Goal: Information Seeking & Learning: Learn about a topic

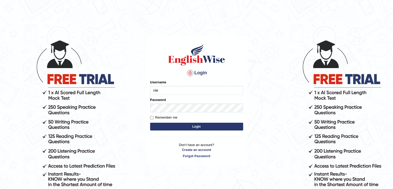
drag, startPoint x: 153, startPoint y: 67, endPoint x: 156, endPoint y: 69, distance: 3.8
drag, startPoint x: 156, startPoint y: 69, endPoint x: 129, endPoint y: 53, distance: 31.3
click at [129, 53] on body "Login Please fix the following errors: Username nie Password Remember me Login …" at bounding box center [196, 114] width 393 height 189
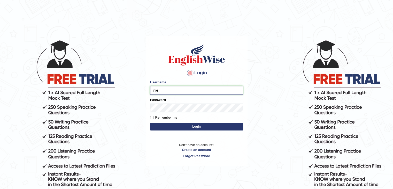
click at [166, 88] on input "nie" at bounding box center [196, 90] width 93 height 9
type input "NIELE"
click at [150, 123] on button "Login" at bounding box center [196, 127] width 93 height 8
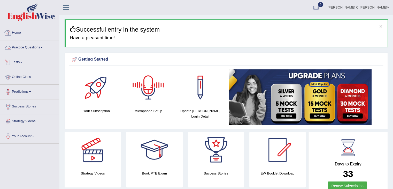
click at [33, 46] on link "Practice Questions" at bounding box center [29, 46] width 59 height 13
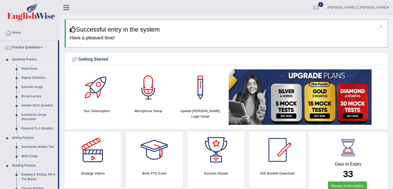
click at [29, 68] on link "Read Aloud" at bounding box center [38, 68] width 39 height 9
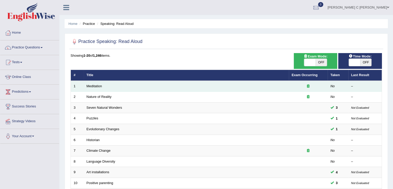
click at [103, 82] on td "Meditation" at bounding box center [186, 86] width 205 height 11
click at [103, 88] on td "Meditation" at bounding box center [186, 86] width 205 height 11
click at [100, 87] on td "Meditation" at bounding box center [186, 86] width 205 height 11
click at [99, 86] on link "Meditation" at bounding box center [95, 86] width 16 height 4
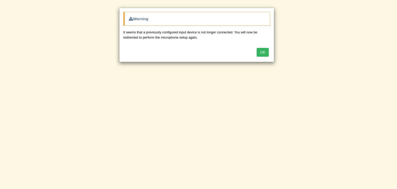
click at [265, 52] on button "OK" at bounding box center [263, 52] width 12 height 9
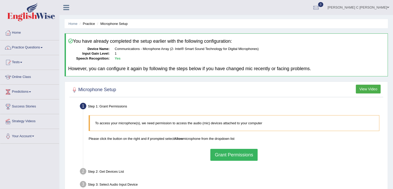
click at [233, 158] on button "Grant Permissions" at bounding box center [234, 155] width 47 height 12
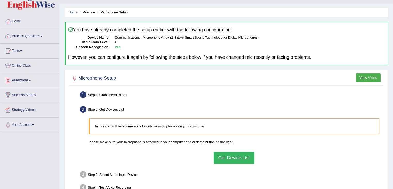
scroll to position [52, 0]
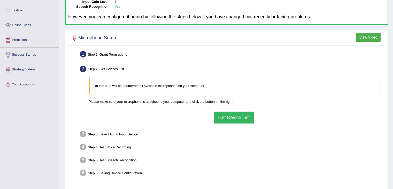
click at [220, 116] on button "Get Device List" at bounding box center [234, 117] width 40 height 12
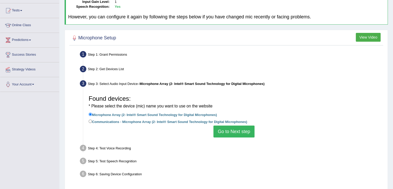
click at [225, 129] on button "Go to Next step" at bounding box center [234, 131] width 41 height 12
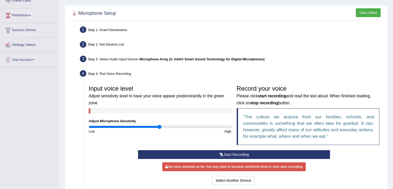
scroll to position [78, 0]
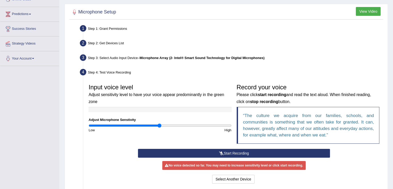
click at [235, 152] on button "Start Recording" at bounding box center [234, 153] width 192 height 9
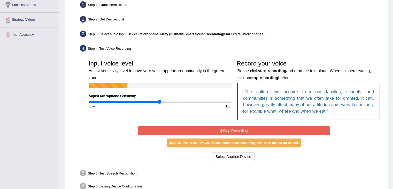
scroll to position [103, 0]
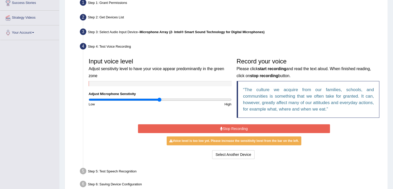
click at [228, 132] on button "Stop Recording" at bounding box center [234, 128] width 192 height 9
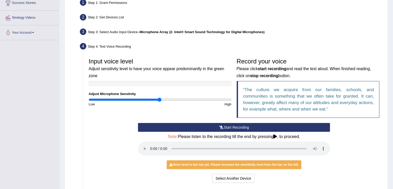
click at [228, 126] on button "Start Recording" at bounding box center [234, 127] width 192 height 9
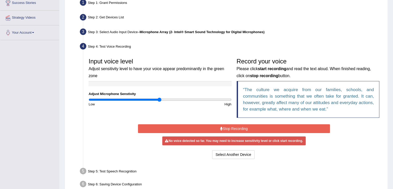
click at [228, 126] on button "Stop Recording" at bounding box center [234, 128] width 192 height 9
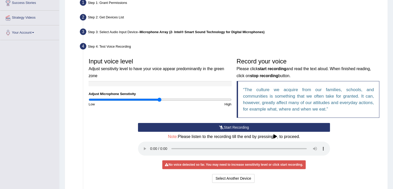
click at [228, 126] on button "Start Recording" at bounding box center [234, 127] width 192 height 9
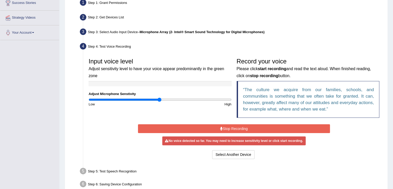
click at [228, 126] on button "Stop Recording" at bounding box center [234, 128] width 192 height 9
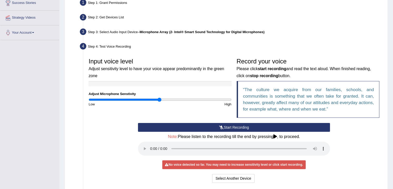
click at [228, 126] on button "Start Recording" at bounding box center [234, 127] width 192 height 9
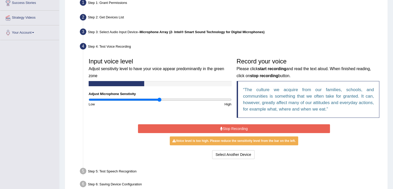
click at [229, 125] on button "Stop Recording" at bounding box center [234, 128] width 192 height 9
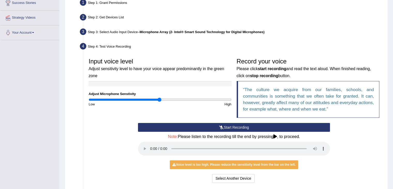
click at [229, 125] on button "Start Recording" at bounding box center [234, 127] width 192 height 9
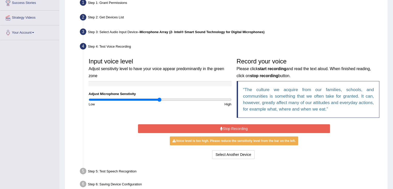
click at [230, 125] on button "Stop Recording" at bounding box center [234, 128] width 192 height 9
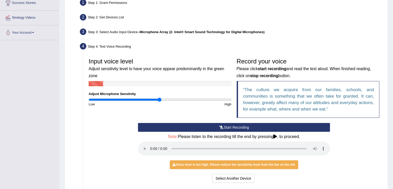
click at [227, 128] on button "Start Recording" at bounding box center [234, 127] width 192 height 9
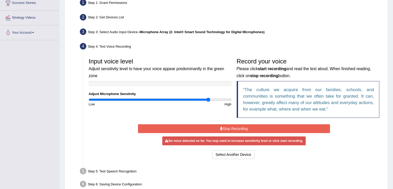
drag, startPoint x: 164, startPoint y: 98, endPoint x: 219, endPoint y: 107, distance: 55.8
click at [209, 102] on input "range" at bounding box center [160, 100] width 143 height 4
drag, startPoint x: 208, startPoint y: 98, endPoint x: 237, endPoint y: 103, distance: 30.0
click at [232, 102] on input "range" at bounding box center [160, 100] width 143 height 4
click at [248, 128] on button "Stop Recording" at bounding box center [234, 128] width 192 height 9
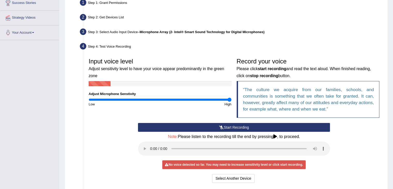
click at [248, 128] on button "Start Recording" at bounding box center [234, 127] width 192 height 9
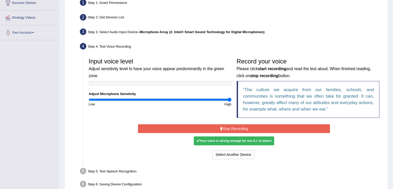
click at [269, 128] on button "Stop Recording" at bounding box center [234, 128] width 192 height 9
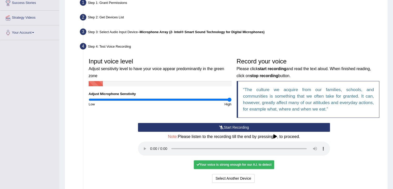
click at [269, 126] on button "Start Recording" at bounding box center [234, 127] width 192 height 9
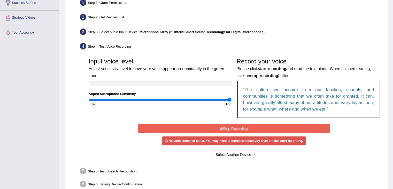
click at [269, 126] on button "Stop Recording" at bounding box center [234, 128] width 192 height 9
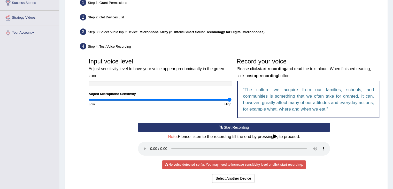
click at [269, 126] on button "Start Recording" at bounding box center [234, 127] width 192 height 9
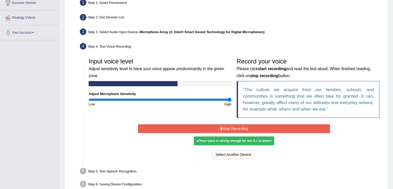
click at [258, 136] on div "Your voice is strong enough for our A.I. to detect" at bounding box center [234, 140] width 80 height 9
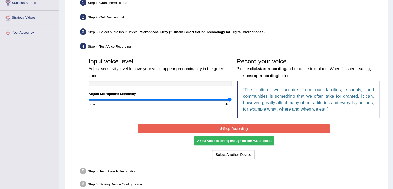
click at [258, 139] on div "Your voice is strong enough for our A.I. to detect" at bounding box center [234, 140] width 80 height 9
click at [244, 141] on div "Your voice is strong enough for our A.I. to detect" at bounding box center [234, 140] width 80 height 9
click at [274, 130] on button "Stop Recording" at bounding box center [234, 128] width 192 height 9
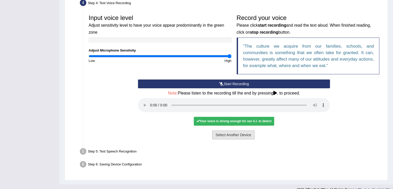
scroll to position [154, 0]
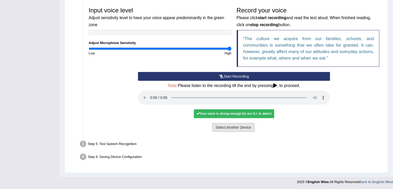
click at [238, 130] on button "Select Another Device" at bounding box center [233, 127] width 42 height 9
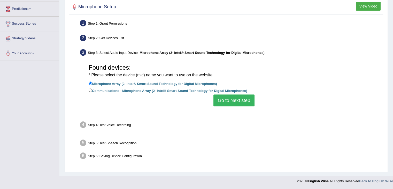
scroll to position [83, 0]
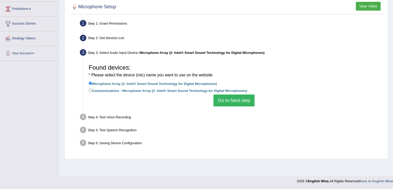
click at [237, 104] on button "Go to Next step" at bounding box center [234, 100] width 41 height 12
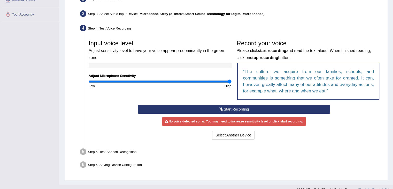
scroll to position [129, 0]
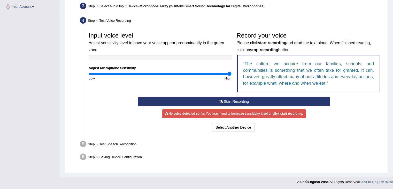
click at [223, 102] on icon at bounding box center [221, 102] width 5 height 4
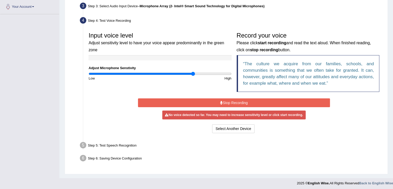
drag, startPoint x: 190, startPoint y: 75, endPoint x: 229, endPoint y: 80, distance: 39.5
click at [194, 75] on input "range" at bounding box center [160, 74] width 143 height 4
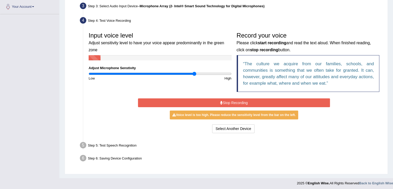
click at [236, 103] on button "Stop Recording" at bounding box center [234, 102] width 192 height 9
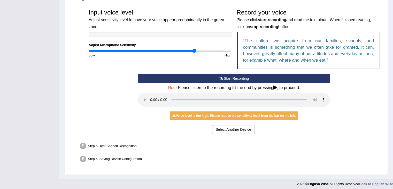
scroll to position [154, 0]
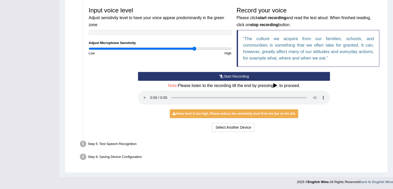
click at [234, 75] on button "Start Recording" at bounding box center [234, 76] width 192 height 9
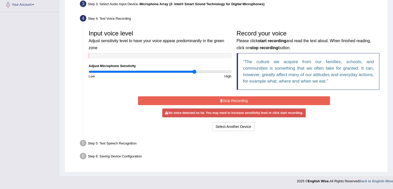
scroll to position [131, 0]
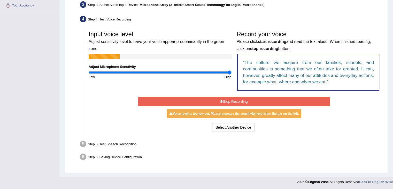
drag, startPoint x: 202, startPoint y: 72, endPoint x: 267, endPoint y: 78, distance: 65.9
type input "2"
click at [232, 74] on input "range" at bounding box center [160, 72] width 143 height 4
click at [259, 99] on button "Stop Recording" at bounding box center [234, 101] width 192 height 9
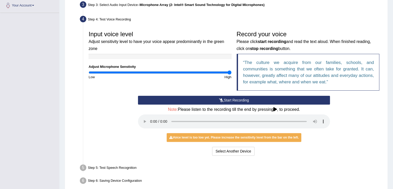
click at [260, 100] on button "Start Recording" at bounding box center [234, 100] width 192 height 9
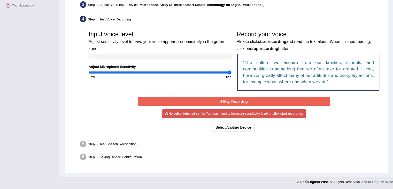
click at [260, 100] on button "Stop Recording" at bounding box center [234, 101] width 192 height 9
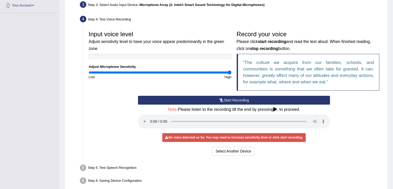
click at [252, 100] on button "Start Recording" at bounding box center [234, 100] width 192 height 9
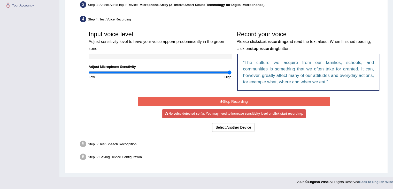
click at [252, 100] on button "Stop Recording" at bounding box center [234, 101] width 192 height 9
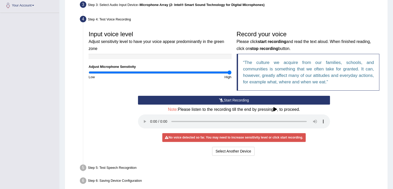
click at [252, 101] on button "Start Recording" at bounding box center [234, 100] width 192 height 9
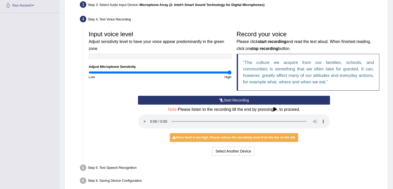
click at [224, 99] on button "Start Recording" at bounding box center [234, 100] width 192 height 9
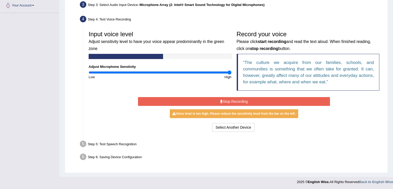
click at [225, 99] on button "Stop Recording" at bounding box center [234, 101] width 192 height 9
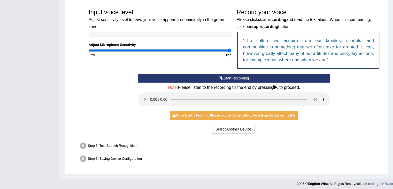
scroll to position [154, 0]
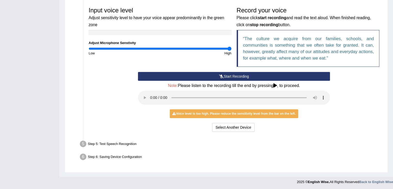
click at [245, 75] on button "Start Recording" at bounding box center [234, 76] width 192 height 9
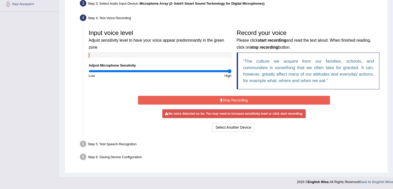
scroll to position [131, 0]
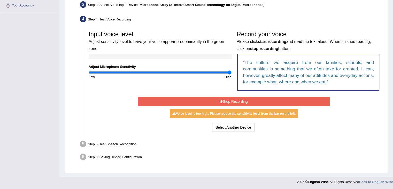
click at [240, 98] on button "Stop Recording" at bounding box center [234, 101] width 192 height 9
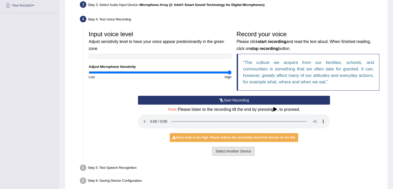
click at [233, 148] on button "Select Another Device" at bounding box center [233, 151] width 42 height 9
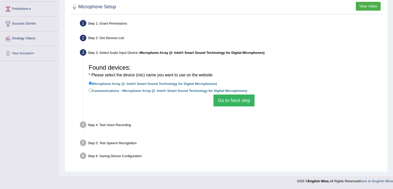
scroll to position [83, 0]
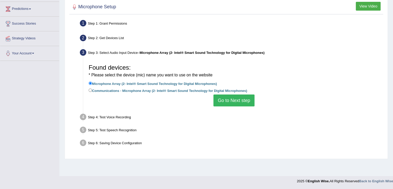
click at [112, 89] on label "Communications - Microphone Array (2- Intel® Smart Sound Technology for Digital…" at bounding box center [168, 90] width 159 height 6
click at [92, 89] on input "Communications - Microphone Array (2- Intel® Smart Sound Technology for Digital…" at bounding box center [90, 89] width 3 height 3
radio input "true"
click at [227, 102] on button "Go to Next step" at bounding box center [234, 100] width 41 height 12
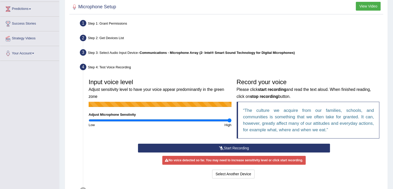
drag, startPoint x: 246, startPoint y: 132, endPoint x: 228, endPoint y: 67, distance: 67.0
click at [228, 67] on div "Step 4: Test Voice Recording" at bounding box center [232, 67] width 308 height 11
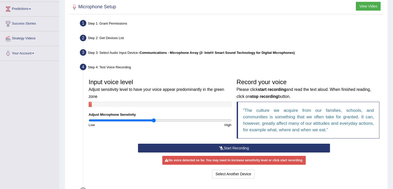
type input "0.92"
click at [153, 118] on input "range" at bounding box center [160, 120] width 143 height 4
click at [363, 5] on button "View Video" at bounding box center [368, 6] width 25 height 9
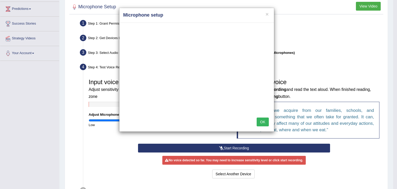
click at [260, 123] on button "OK" at bounding box center [263, 121] width 12 height 9
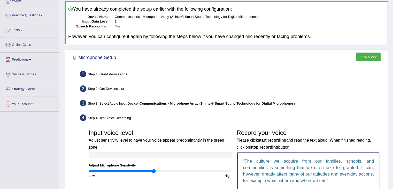
scroll to position [31, 0]
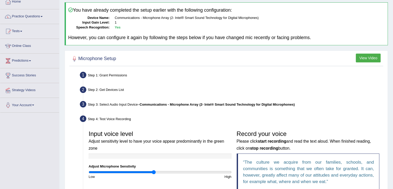
click at [157, 104] on b "Communications - Microphone Array (2- Intel® Smart Sound Technology for Digital…" at bounding box center [217, 104] width 155 height 4
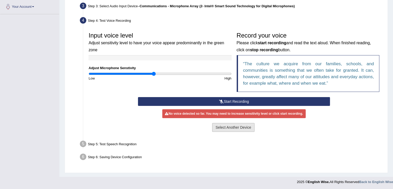
click at [228, 128] on button "Select Another Device" at bounding box center [233, 127] width 42 height 9
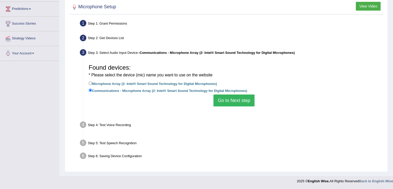
scroll to position [83, 0]
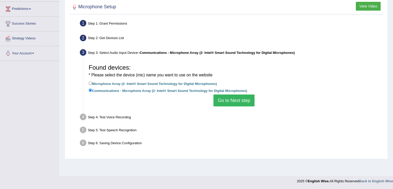
click at [193, 82] on label "Microphone Array (2- Intel® Smart Sound Technology for Digital Microphones)" at bounding box center [153, 83] width 128 height 6
click at [92, 82] on input "Microphone Array (2- Intel® Smart Sound Technology for Digital Microphones)" at bounding box center [90, 82] width 3 height 3
radio input "true"
click at [202, 90] on label "Communications - Microphone Array (2- Intel® Smart Sound Technology for Digital…" at bounding box center [168, 90] width 159 height 6
click at [92, 90] on input "Communications - Microphone Array (2- Intel® Smart Sound Technology for Digital…" at bounding box center [90, 89] width 3 height 3
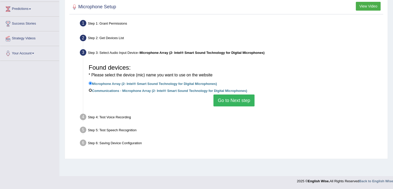
radio input "true"
click at [190, 80] on label "Microphone Array (2- Intel® Smart Sound Technology for Digital Microphones)" at bounding box center [153, 83] width 128 height 6
click at [92, 81] on input "Microphone Array (2- Intel® Smart Sound Technology for Digital Microphones)" at bounding box center [90, 82] width 3 height 3
radio input "true"
click at [231, 99] on button "Go to Next step" at bounding box center [234, 100] width 41 height 12
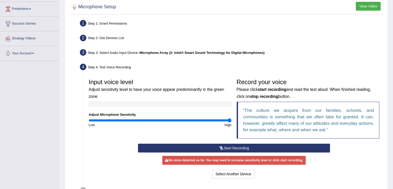
drag, startPoint x: 175, startPoint y: 122, endPoint x: 244, endPoint y: 131, distance: 69.1
type input "2"
click at [232, 122] on input "range" at bounding box center [160, 120] width 143 height 4
click at [244, 147] on button "Start Recording" at bounding box center [234, 148] width 192 height 9
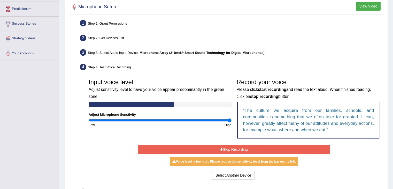
click at [243, 146] on button "Stop Recording" at bounding box center [234, 149] width 192 height 9
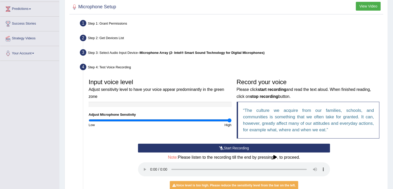
click at [243, 146] on button "Start Recording" at bounding box center [234, 148] width 192 height 9
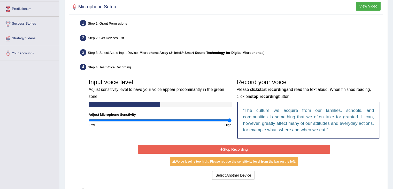
click at [243, 146] on button "Stop Recording" at bounding box center [234, 149] width 192 height 9
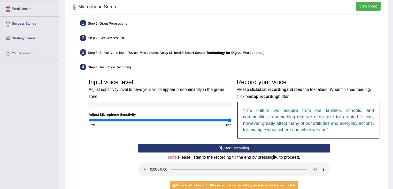
click at [136, 165] on div "Start Recording Stop Recording Note: Please listen to the recording till the en…" at bounding box center [234, 174] width 197 height 61
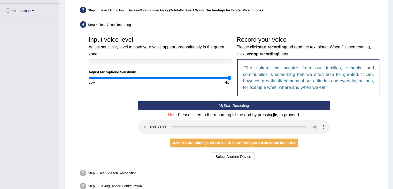
scroll to position [134, 0]
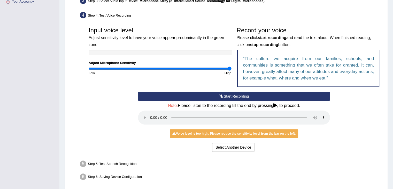
drag, startPoint x: 183, startPoint y: 152, endPoint x: 165, endPoint y: 148, distance: 18.6
click at [165, 149] on div "Select Another Device Voice is ok. Go to Next step" at bounding box center [234, 148] width 192 height 10
click at [233, 150] on button "Select Another Device" at bounding box center [233, 147] width 42 height 9
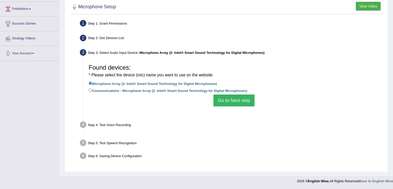
scroll to position [83, 0]
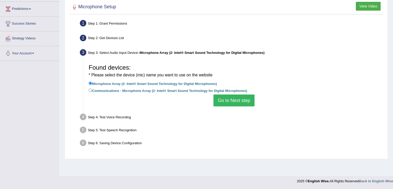
click at [243, 107] on div "Found devices: * Please select the device (mic) name you want to use on the web…" at bounding box center [234, 84] width 296 height 50
click at [239, 99] on button "Go to Next step" at bounding box center [234, 100] width 41 height 12
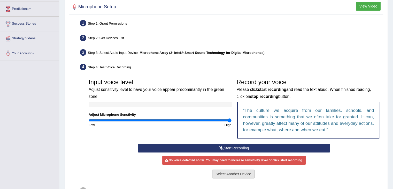
click at [229, 169] on button "Select Another Device" at bounding box center [233, 173] width 42 height 9
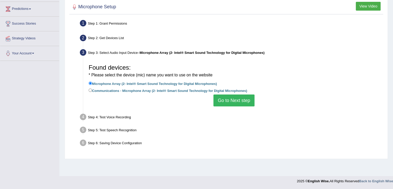
click at [234, 103] on button "Go to Next step" at bounding box center [234, 100] width 41 height 12
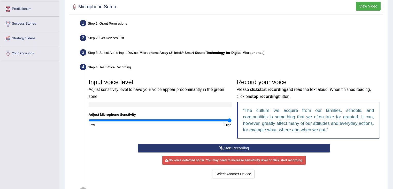
click at [229, 146] on button "Start Recording" at bounding box center [234, 148] width 192 height 9
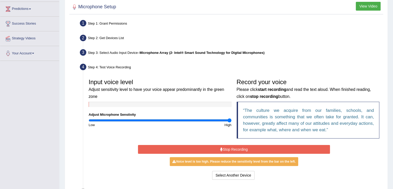
click at [228, 150] on button "Stop Recording" at bounding box center [234, 149] width 192 height 9
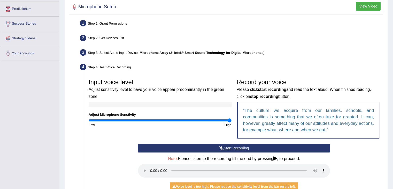
click at [229, 148] on button "Start Recording" at bounding box center [234, 148] width 192 height 9
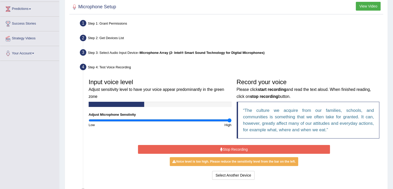
click at [228, 146] on button "Stop Recording" at bounding box center [234, 149] width 192 height 9
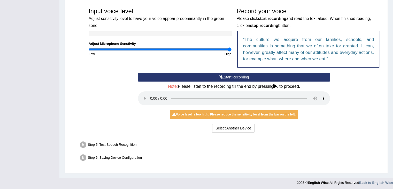
scroll to position [154, 0]
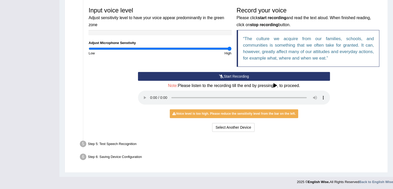
click at [229, 76] on button "Start Recording" at bounding box center [234, 76] width 192 height 9
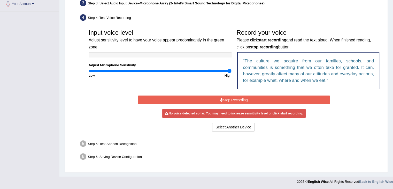
scroll to position [131, 0]
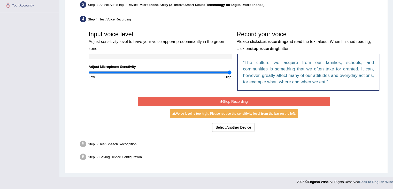
click at [230, 98] on button "Stop Recording" at bounding box center [234, 101] width 192 height 9
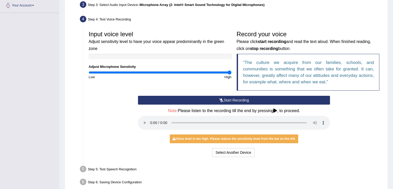
click at [230, 98] on button "Start Recording" at bounding box center [234, 100] width 192 height 9
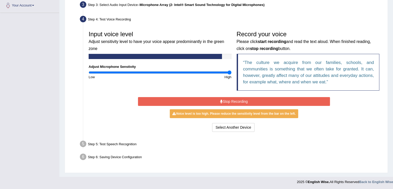
click at [230, 98] on button "Stop Recording" at bounding box center [234, 101] width 192 height 9
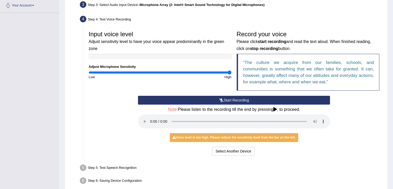
click at [230, 98] on button "Start Recording" at bounding box center [234, 100] width 192 height 9
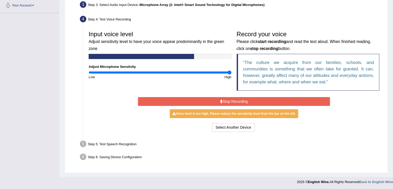
click at [230, 98] on button "Stop Recording" at bounding box center [234, 101] width 192 height 9
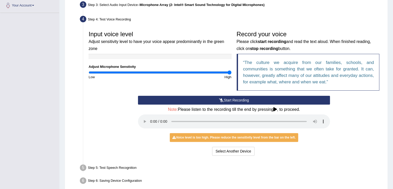
click at [131, 169] on div "Step 5: Test Speech Recognition" at bounding box center [232, 168] width 308 height 11
click at [222, 150] on button "Select Another Device" at bounding box center [233, 151] width 42 height 9
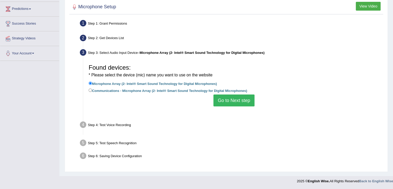
scroll to position [83, 0]
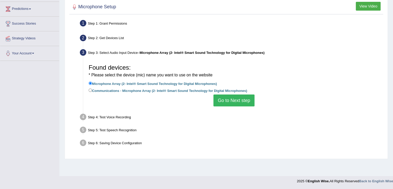
click at [157, 88] on label "Communications - Microphone Array (2- Intel® Smart Sound Technology for Digital…" at bounding box center [168, 90] width 159 height 6
click at [92, 88] on input "Communications - Microphone Array (2- Intel® Smart Sound Technology for Digital…" at bounding box center [90, 89] width 3 height 3
radio input "true"
click at [227, 102] on button "Go to Next step" at bounding box center [234, 100] width 41 height 12
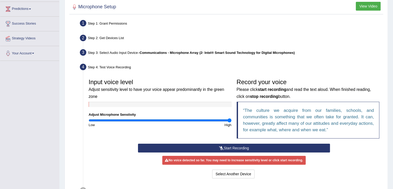
click at [228, 145] on button "Start Recording" at bounding box center [234, 148] width 192 height 9
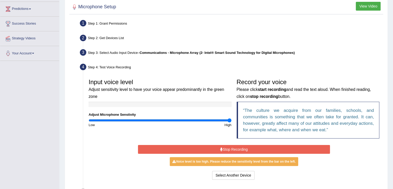
click at [233, 150] on button "Stop Recording" at bounding box center [234, 149] width 192 height 9
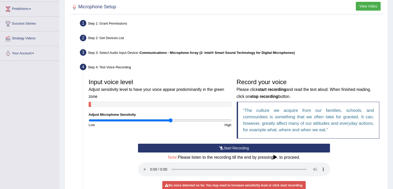
drag, startPoint x: 226, startPoint y: 121, endPoint x: 170, endPoint y: 118, distance: 55.7
click at [170, 119] on input "range" at bounding box center [160, 120] width 143 height 4
click at [213, 147] on button "Start Recording" at bounding box center [234, 148] width 192 height 9
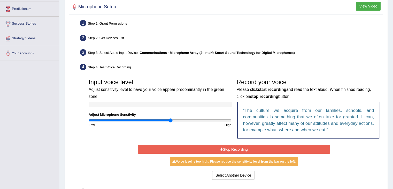
click at [204, 149] on button "Stop Recording" at bounding box center [234, 149] width 192 height 9
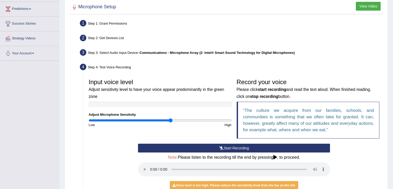
click at [205, 148] on button "Start Recording" at bounding box center [234, 148] width 192 height 9
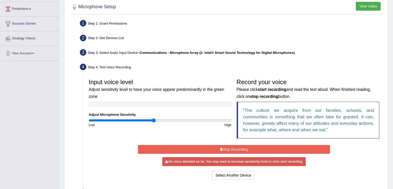
drag, startPoint x: 169, startPoint y: 119, endPoint x: 158, endPoint y: 122, distance: 11.8
type input "0.92"
click at [154, 119] on input "range" at bounding box center [160, 120] width 143 height 4
click at [236, 150] on button "Stop Recording" at bounding box center [234, 149] width 192 height 9
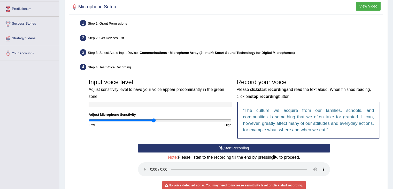
click at [236, 149] on button "Start Recording" at bounding box center [234, 148] width 192 height 9
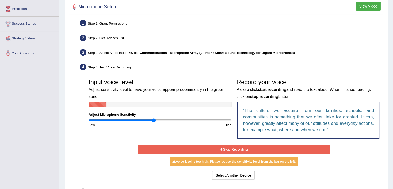
click at [236, 149] on button "Stop Recording" at bounding box center [234, 149] width 192 height 9
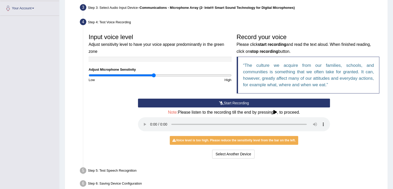
scroll to position [134, 0]
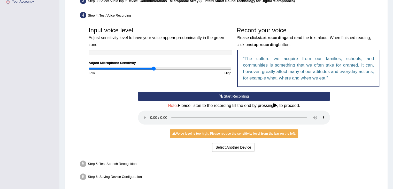
click at [235, 94] on button "Start Recording" at bounding box center [234, 96] width 192 height 9
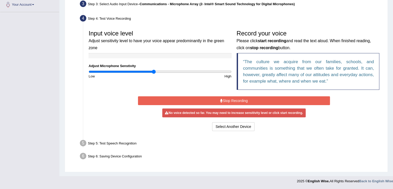
scroll to position [131, 0]
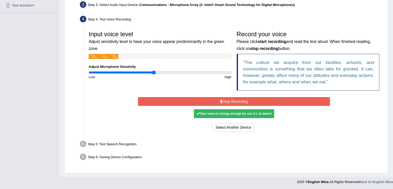
click at [238, 99] on button "Stop Recording" at bounding box center [234, 101] width 192 height 9
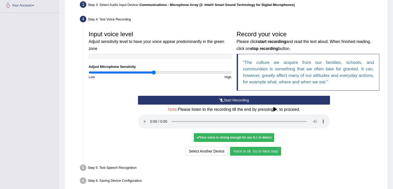
click at [252, 151] on button "Voice is ok. Go to Next step" at bounding box center [255, 151] width 51 height 9
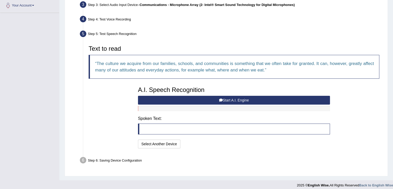
click at [224, 99] on button "Start A.I. Engine" at bounding box center [234, 100] width 192 height 9
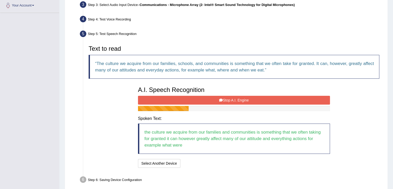
click at [224, 99] on button "Stop A.I. Engine" at bounding box center [234, 100] width 192 height 9
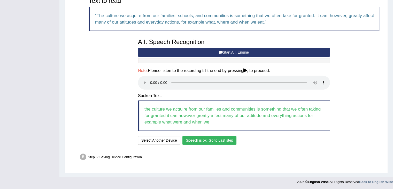
click at [221, 140] on button "Speech is ok. Go to Last step" at bounding box center [210, 140] width 54 height 9
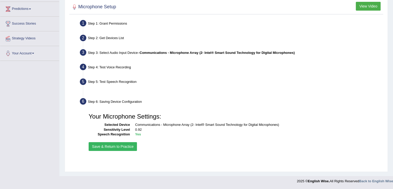
scroll to position [83, 0]
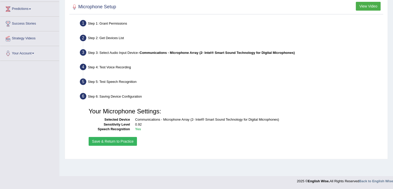
click at [122, 137] on button "Save & Return to Practice" at bounding box center [113, 141] width 48 height 9
click at [135, 141] on button "Save & Return to Practice" at bounding box center [113, 141] width 48 height 9
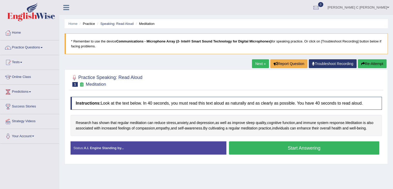
click at [266, 152] on button "Start Answering" at bounding box center [304, 147] width 151 height 13
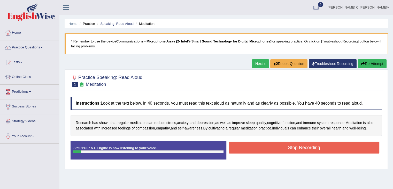
click at [261, 152] on button "Stop Recording" at bounding box center [304, 147] width 151 height 12
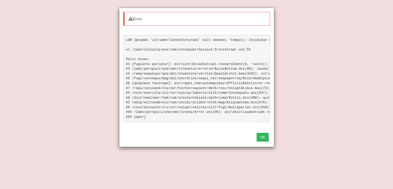
click at [263, 141] on button "OK" at bounding box center [263, 137] width 12 height 9
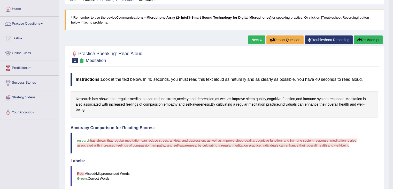
scroll to position [26, 0]
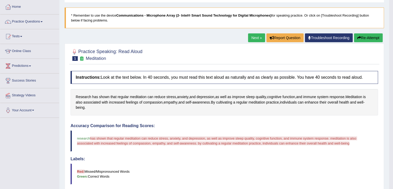
click at [362, 37] on button "Re-Attempt" at bounding box center [368, 37] width 29 height 9
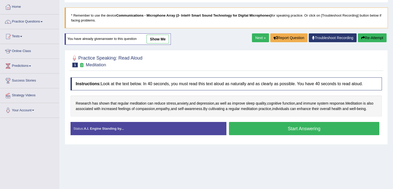
click at [286, 133] on button "Start Answering" at bounding box center [304, 128] width 151 height 13
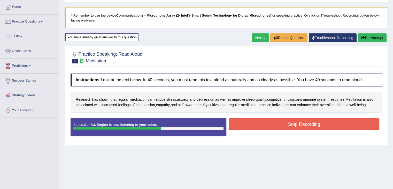
click at [286, 130] on button "Stop Recording" at bounding box center [304, 124] width 151 height 12
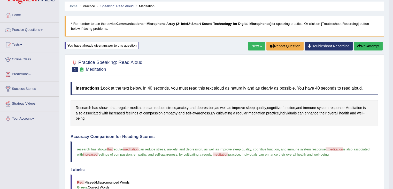
scroll to position [6, 0]
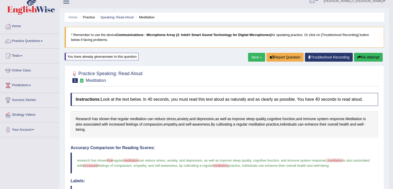
click at [368, 57] on button "Re-Attempt" at bounding box center [368, 57] width 29 height 9
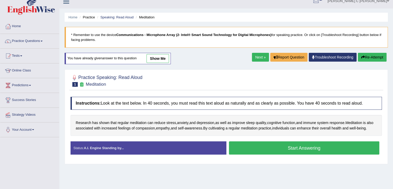
click at [294, 151] on button "Start Answering" at bounding box center [304, 147] width 151 height 13
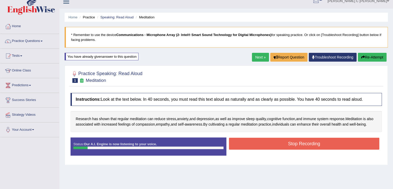
click at [370, 59] on button "Re-Attempt" at bounding box center [372, 57] width 29 height 9
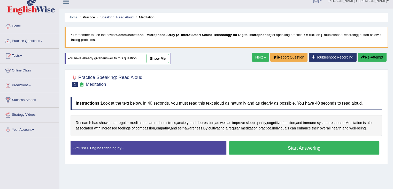
click at [278, 152] on button "Start Answering" at bounding box center [304, 147] width 151 height 13
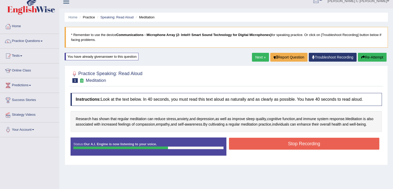
click at [278, 150] on button "Stop Recording" at bounding box center [304, 144] width 151 height 12
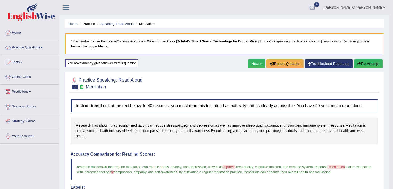
click at [360, 64] on button "Re-Attempt" at bounding box center [368, 63] width 29 height 9
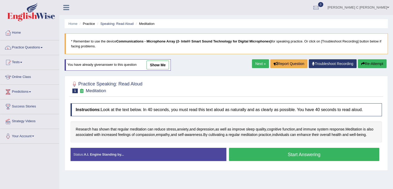
click at [278, 158] on button "Start Answering" at bounding box center [304, 154] width 151 height 13
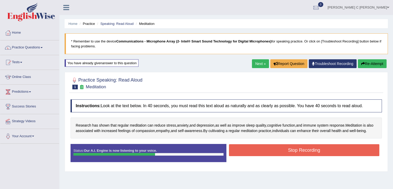
click at [278, 156] on button "Stop Recording" at bounding box center [304, 150] width 151 height 12
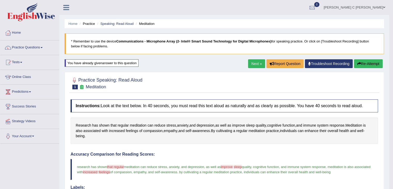
click at [256, 63] on link "Next »" at bounding box center [256, 63] width 17 height 9
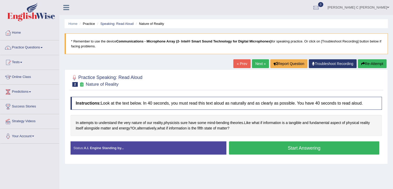
click at [273, 147] on button "Start Answering" at bounding box center [304, 147] width 151 height 13
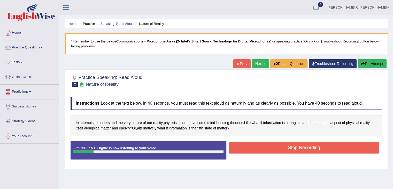
click at [368, 62] on button "Re-Attempt" at bounding box center [372, 63] width 29 height 9
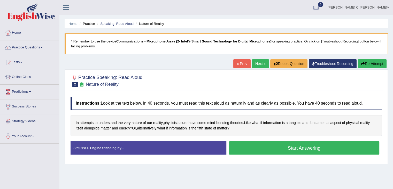
drag, startPoint x: 309, startPoint y: 150, endPoint x: 308, endPoint y: 147, distance: 3.2
click at [309, 149] on button "Start Answering" at bounding box center [304, 147] width 151 height 13
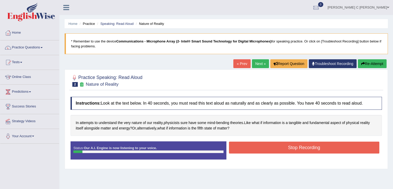
click at [306, 146] on button "Stop Recording" at bounding box center [304, 147] width 151 height 12
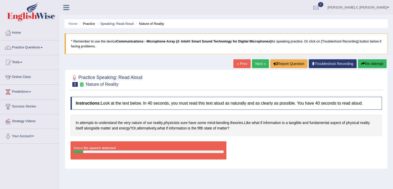
click at [371, 65] on button "Re-Attempt" at bounding box center [372, 63] width 29 height 9
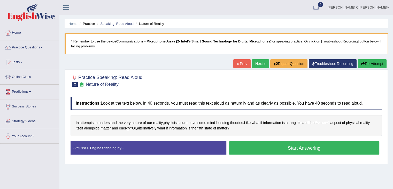
click at [370, 65] on button "Re-Attempt" at bounding box center [372, 63] width 29 height 9
click at [327, 145] on button "Start Answering" at bounding box center [304, 147] width 151 height 13
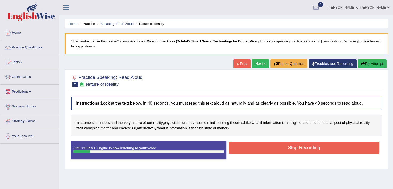
click at [327, 145] on button "Stop Recording" at bounding box center [304, 147] width 151 height 12
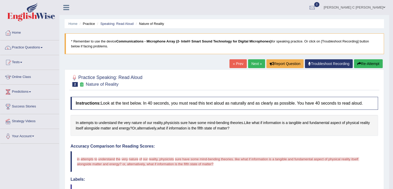
click at [367, 65] on button "Re-Attempt" at bounding box center [368, 63] width 29 height 9
